Goal: Task Accomplishment & Management: Use online tool/utility

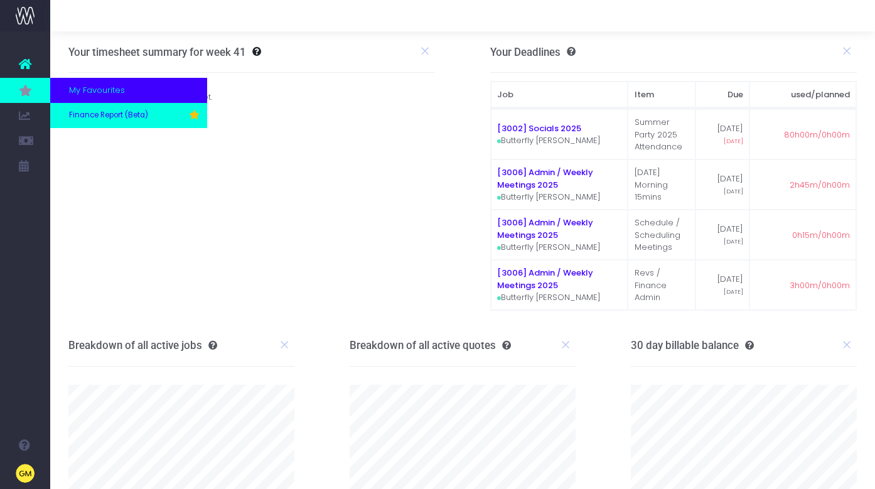
click at [95, 111] on span "Finance Report (Beta)" at bounding box center [108, 115] width 79 height 11
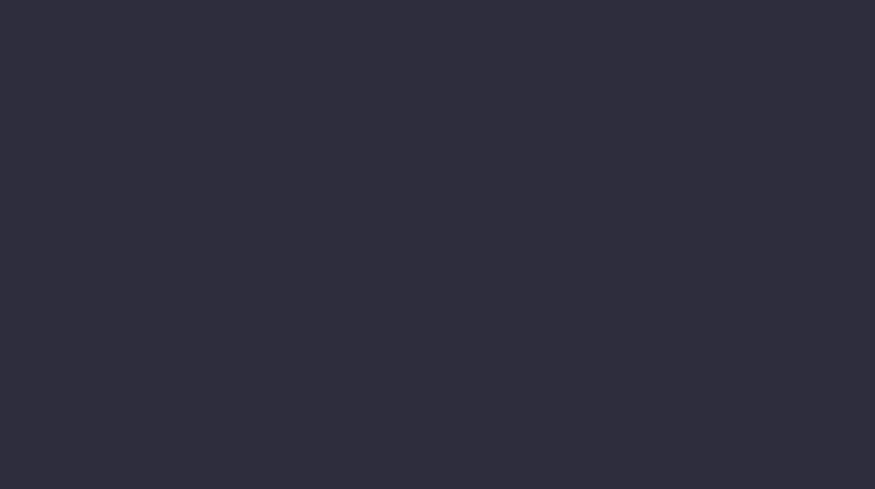
select select "finances"
select select "job"
select select "billing"
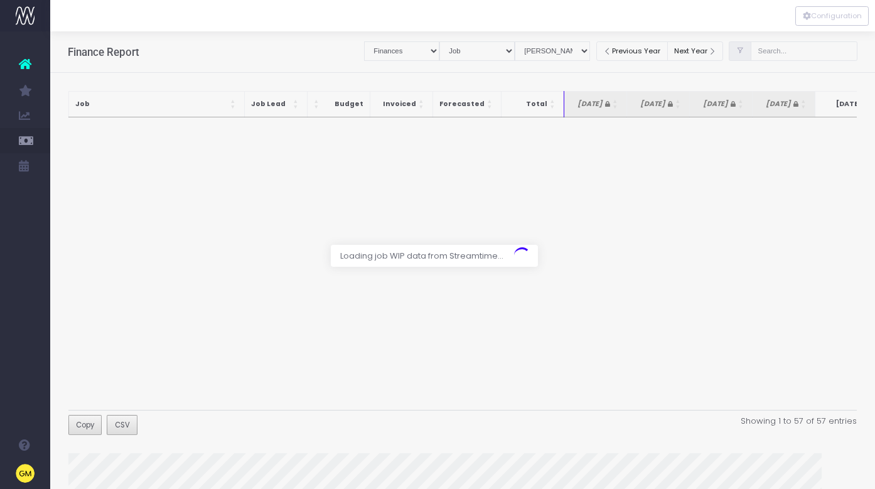
click at [803, 53] on div at bounding box center [437, 244] width 875 height 489
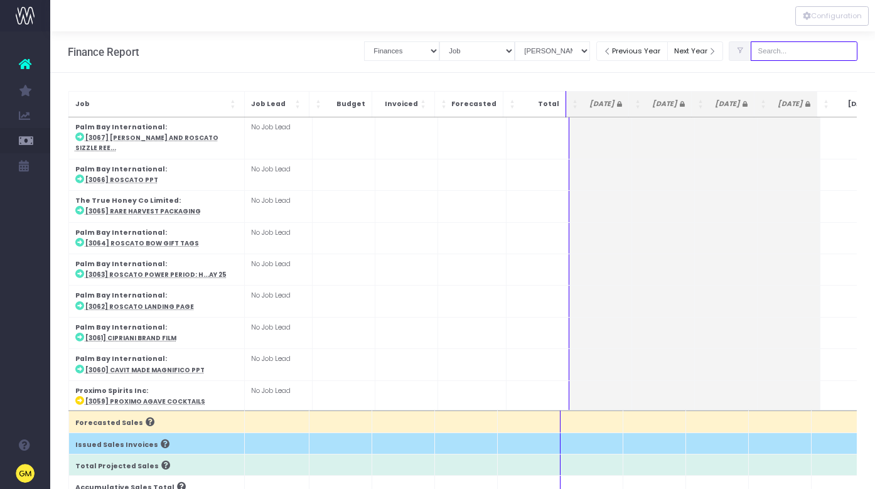
click at [803, 50] on input "text" at bounding box center [804, 50] width 107 height 19
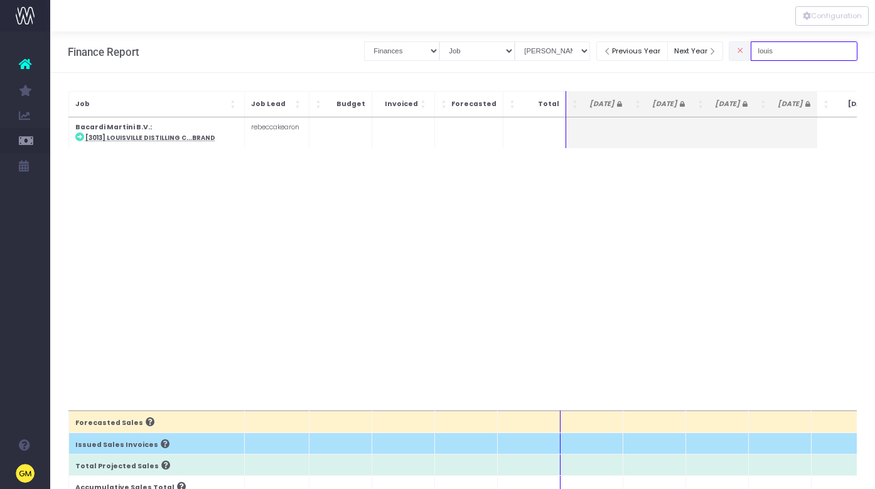
type input "[GEOGRAPHIC_DATA]"
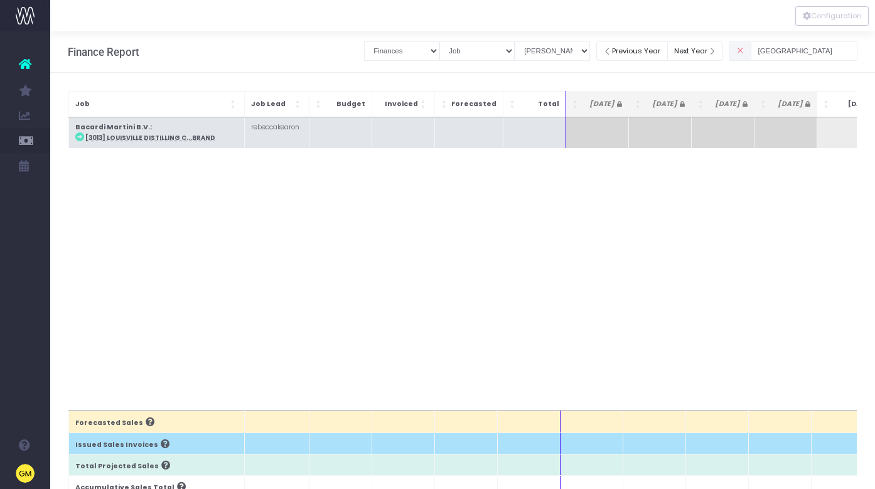
click at [135, 143] on td "Bacardi Martini B.V. : [3013] Louisville Distilling C...Brand" at bounding box center [156, 132] width 176 height 31
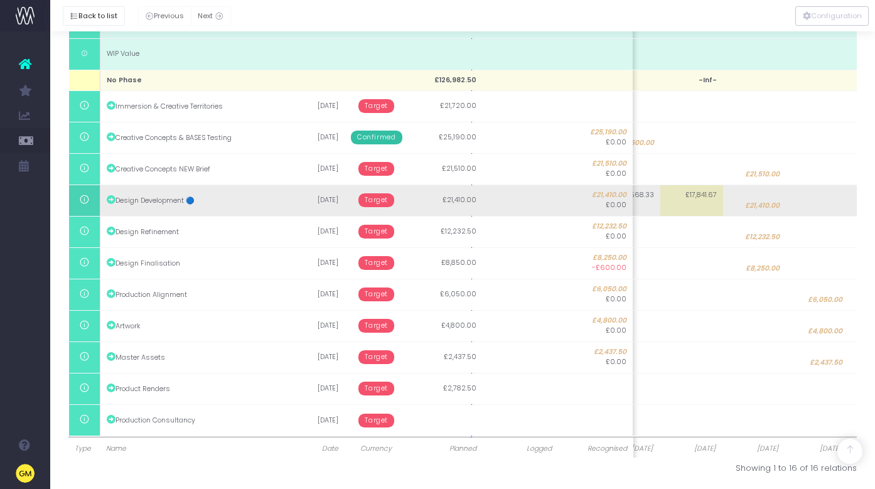
scroll to position [322, 0]
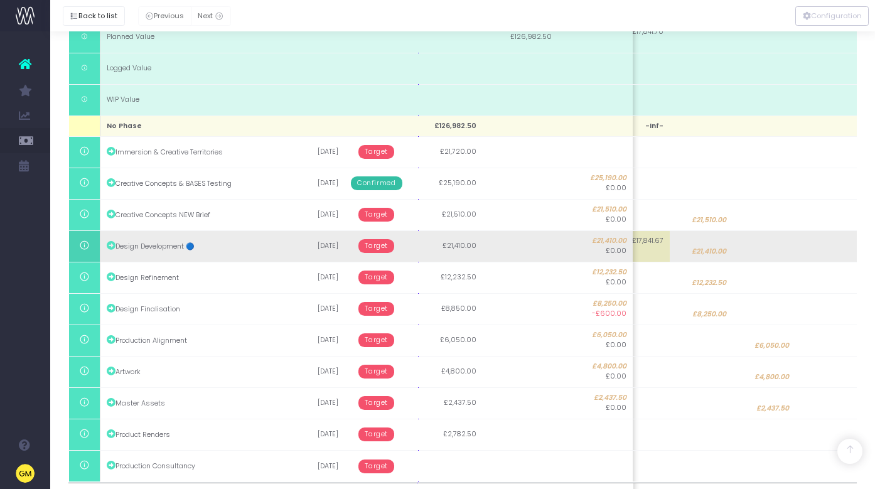
click at [706, 247] on span "£21,410.00" at bounding box center [709, 252] width 35 height 10
type input "21410"
click at [706, 246] on input "21410" at bounding box center [700, 245] width 63 height 31
click at [760, 246] on div at bounding box center [437, 244] width 875 height 489
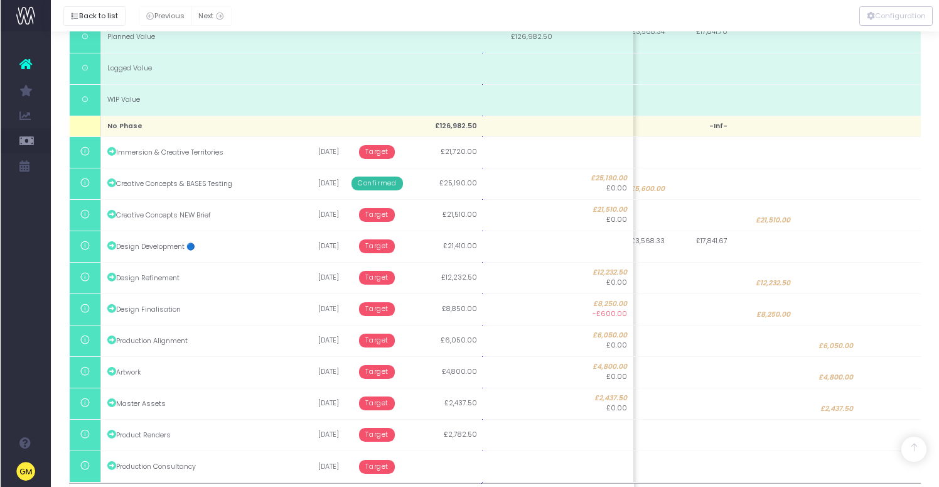
scroll to position [0, 152]
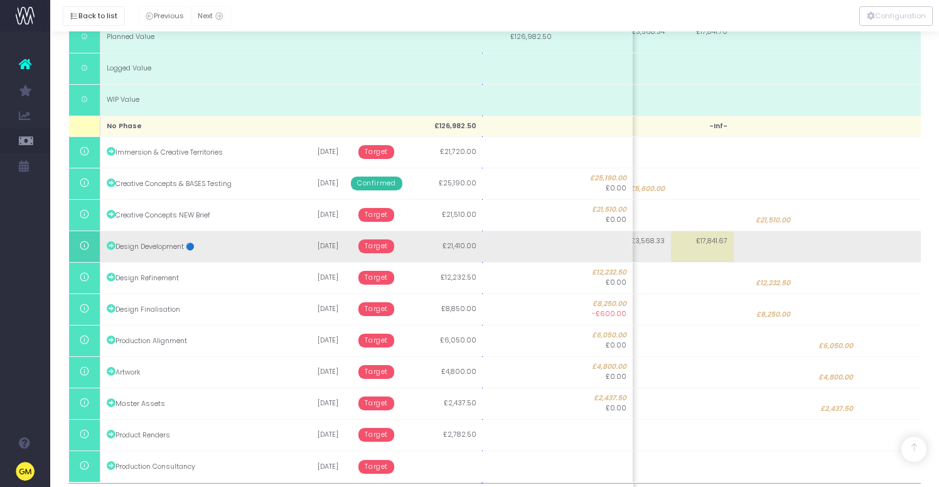
click at [830, 251] on td at bounding box center [828, 245] width 63 height 31
type input "21410"
click at [830, 251] on input "21410" at bounding box center [827, 245] width 63 height 31
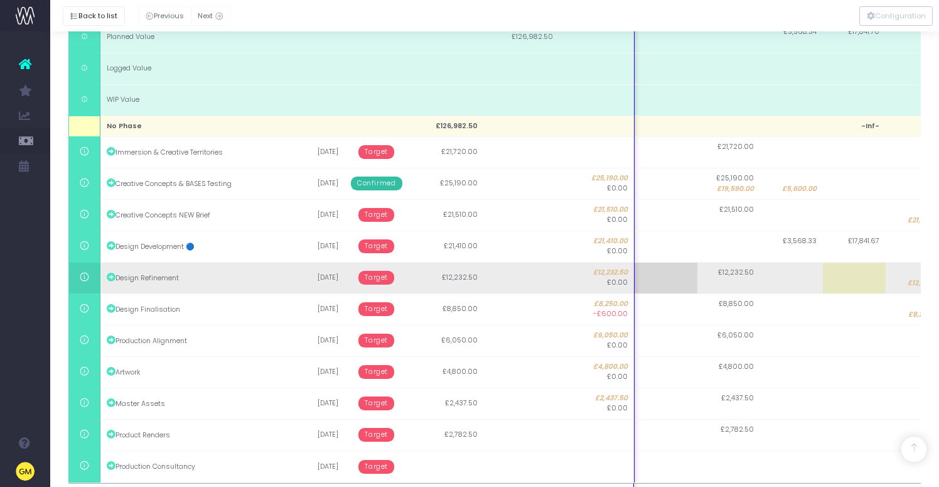
scroll to position [0, 75]
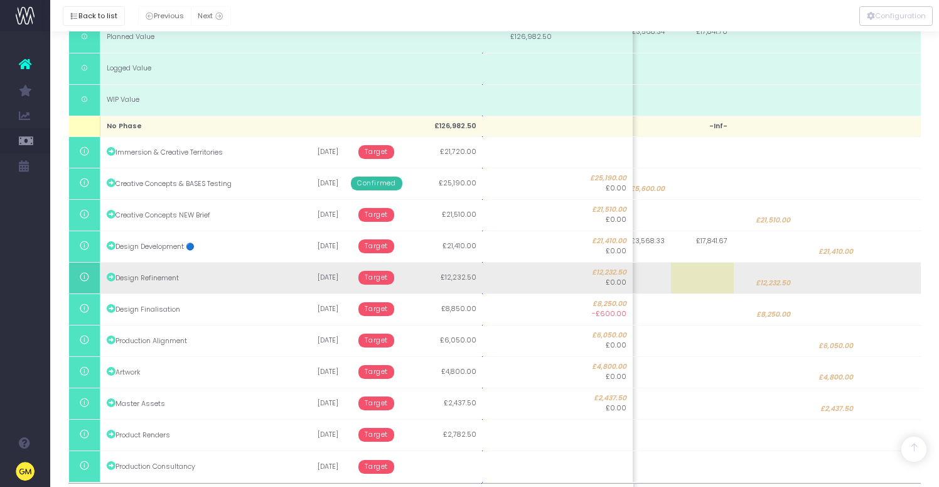
click at [769, 281] on span "£12,232.50" at bounding box center [773, 283] width 35 height 10
type input "12232.5"
click at [875, 279] on td at bounding box center [891, 277] width 63 height 31
type input "12232.5"
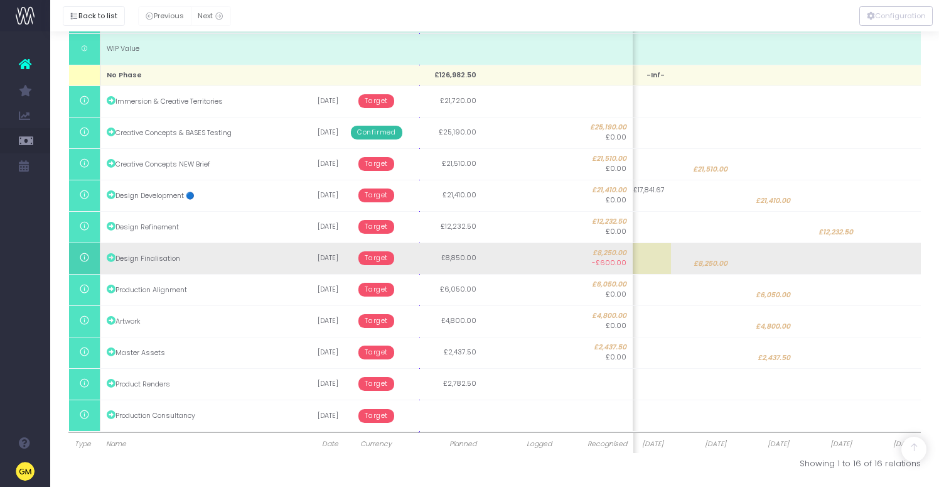
click at [713, 259] on span "£8,250.00" at bounding box center [711, 264] width 34 height 10
type input "8250"
click at [875, 263] on td at bounding box center [891, 257] width 63 height 31
paste input "2"
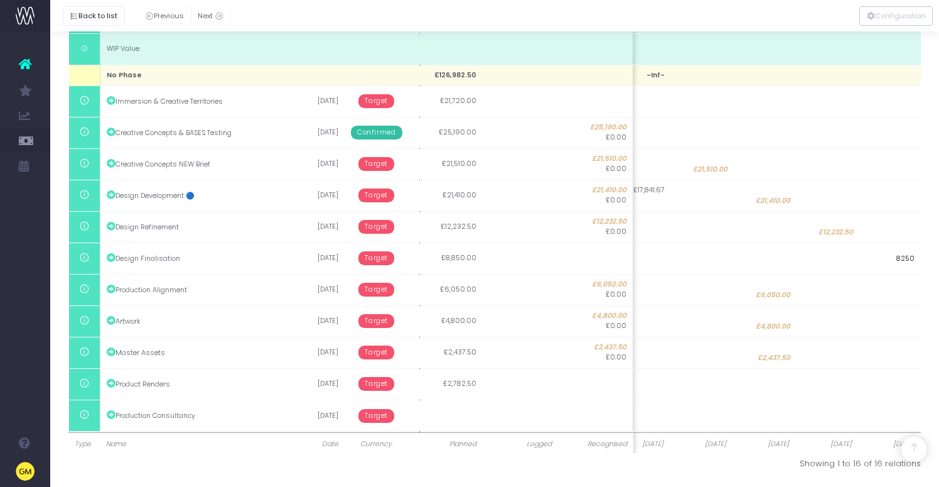
click at [875, 259] on input "8250" at bounding box center [889, 257] width 63 height 31
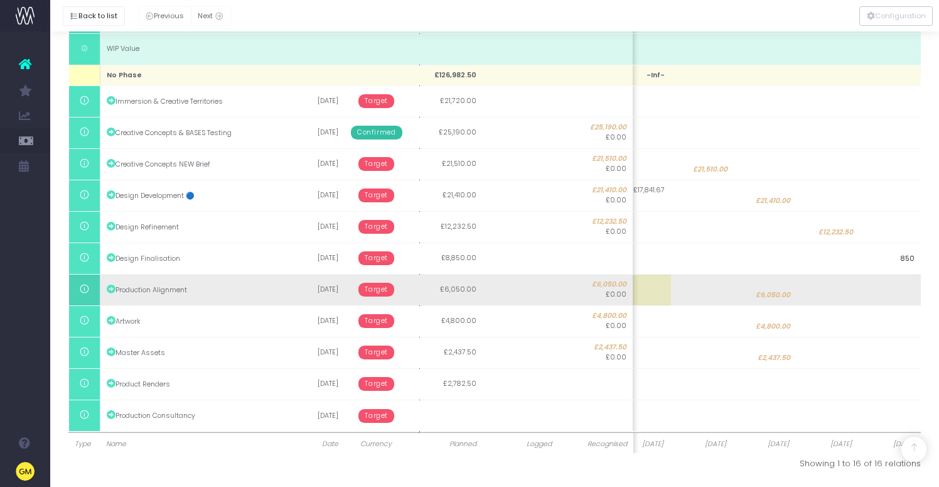
type input "8850"
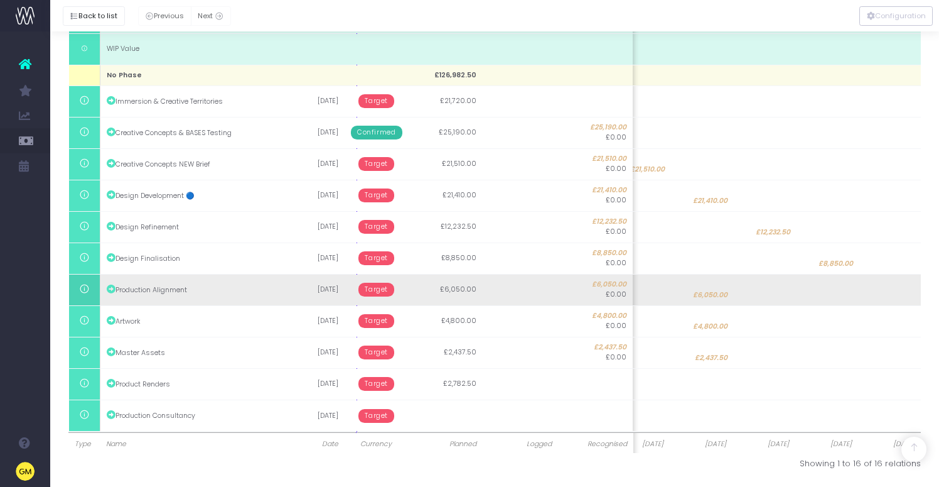
click at [708, 291] on span "£6,050.00" at bounding box center [710, 295] width 35 height 10
type input "6050"
click at [875, 289] on td at bounding box center [891, 289] width 63 height 31
type input "6050"
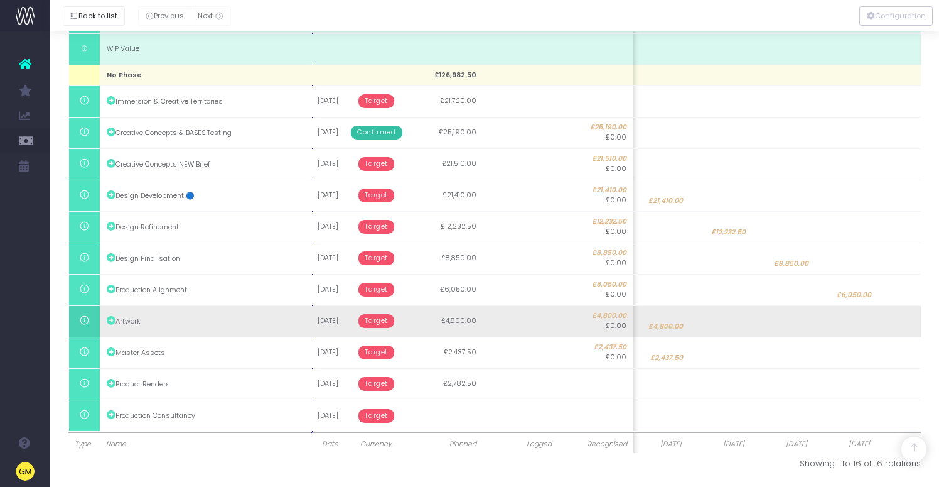
click at [667, 325] on span "£4,800.00" at bounding box center [666, 327] width 35 height 10
type input "4800"
click at [875, 320] on td at bounding box center [891, 320] width 63 height 31
type input "4800"
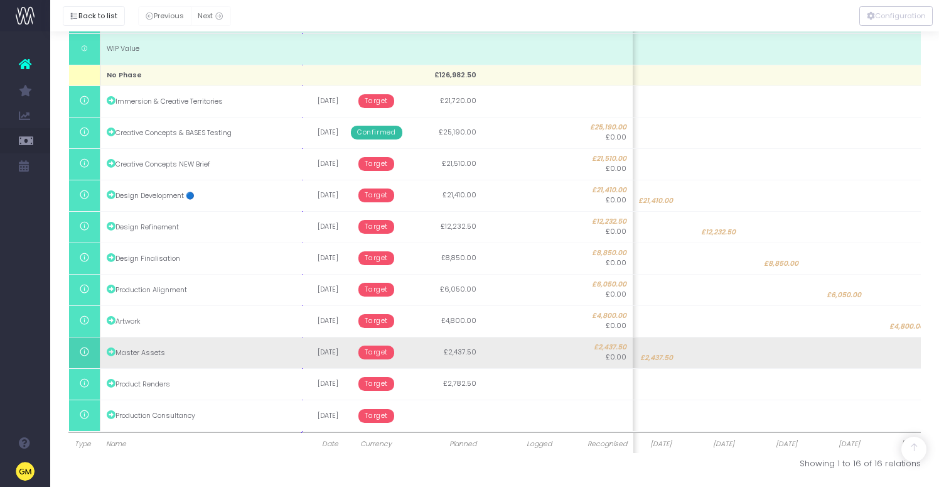
click at [664, 353] on span "£2,437.50" at bounding box center [657, 358] width 33 height 10
type input "2437.5"
click at [875, 354] on td at bounding box center [891, 352] width 63 height 31
type input "2437.5"
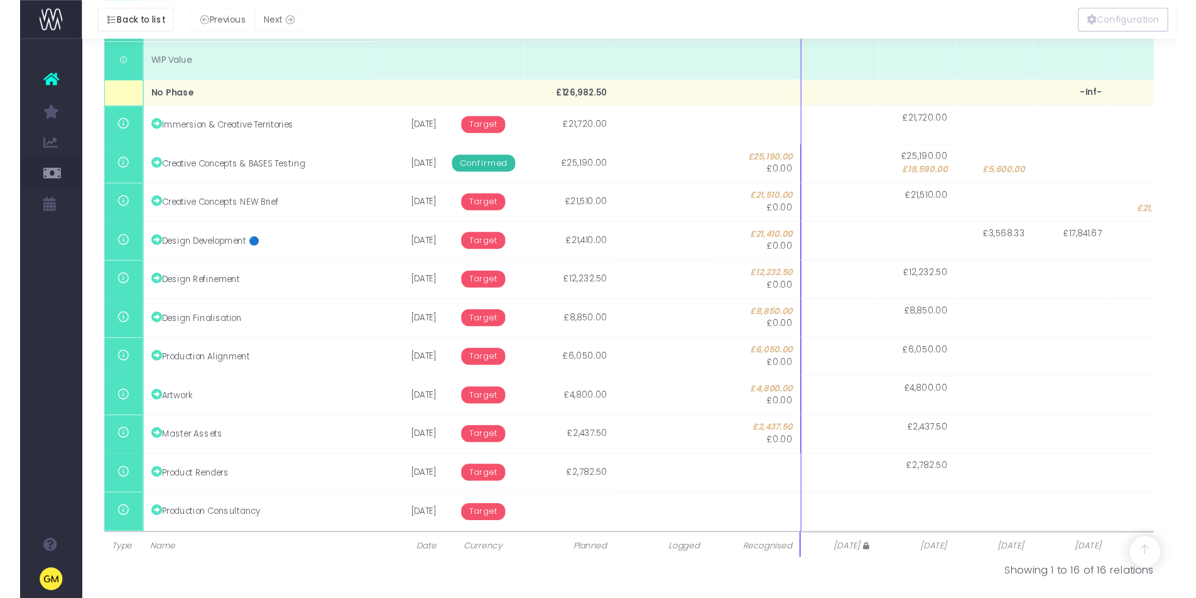
scroll to position [214, 0]
